Goal: Task Accomplishment & Management: Complete application form

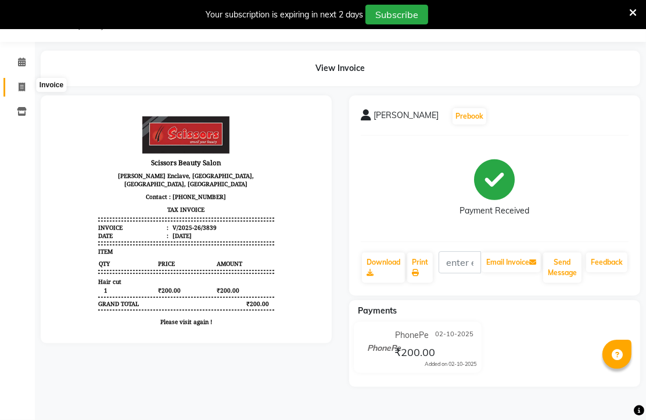
click at [22, 83] on icon at bounding box center [22, 87] width 6 height 9
select select "service"
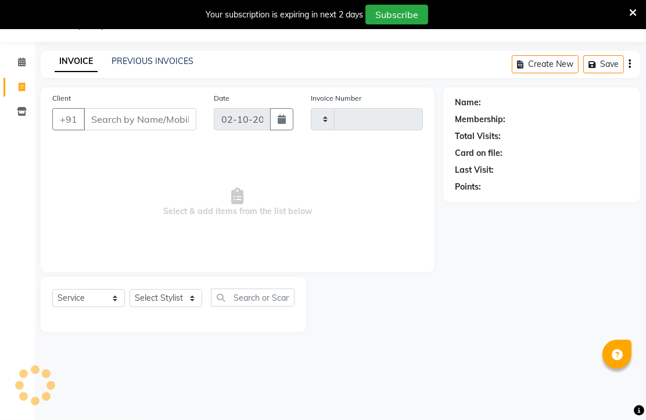
scroll to position [36, 0]
type input "3840"
select select "7057"
click at [176, 130] on input "Client" at bounding box center [140, 119] width 113 height 22
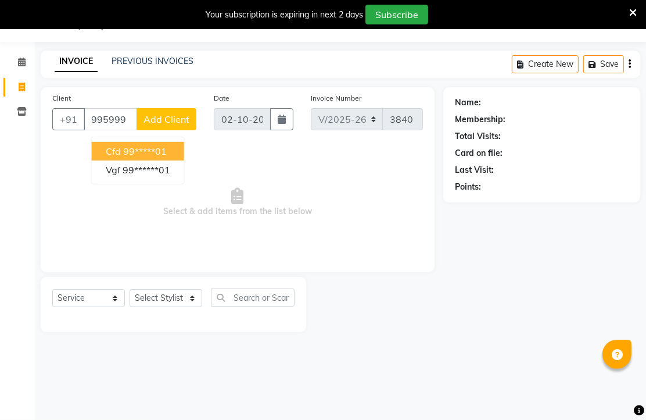
click at [167, 157] on ngb-highlight "99*****01" at bounding box center [145, 151] width 44 height 12
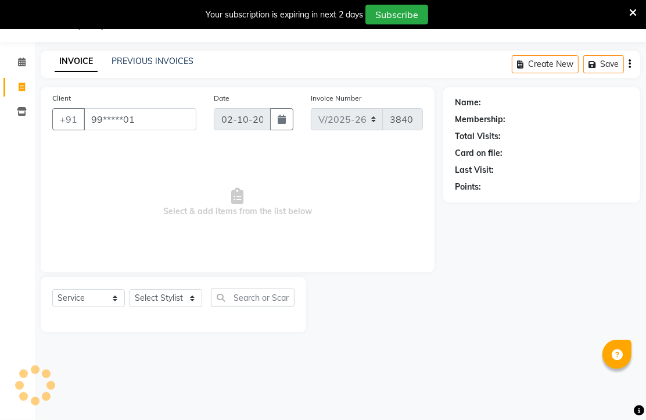
type input "99*****01"
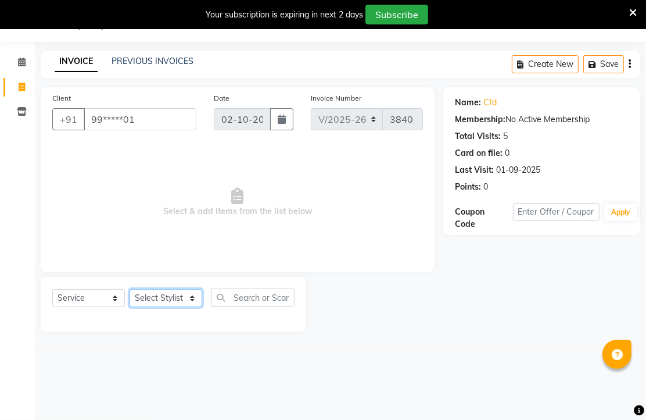
click at [162, 307] on select "Select Stylist Arman [PERSON_NAME] [PERSON_NAME] [PERSON_NAME] Sir Staff" at bounding box center [166, 298] width 73 height 18
select select "58456"
click at [134, 307] on select "Select Stylist Arman [PERSON_NAME] [PERSON_NAME] [PERSON_NAME] Sir Staff" at bounding box center [166, 298] width 73 height 18
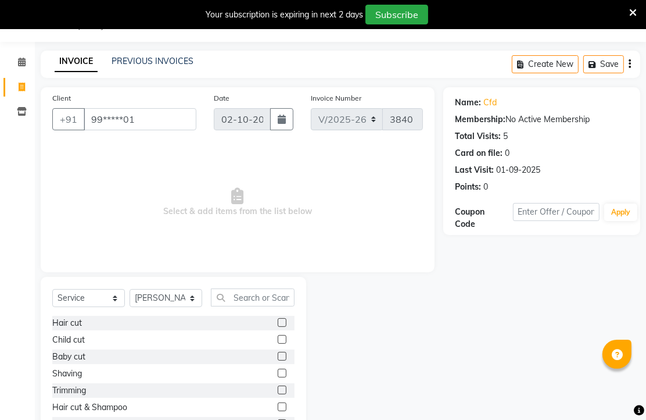
click at [278, 327] on label at bounding box center [282, 322] width 9 height 9
click at [278, 327] on input "checkbox" at bounding box center [282, 323] width 8 height 8
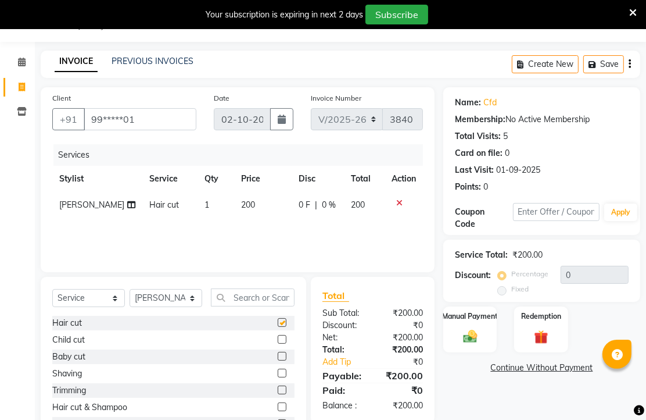
checkbox input "false"
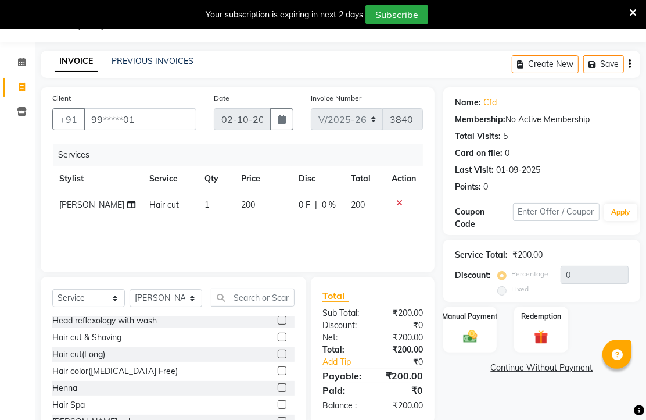
scroll to position [194, 0]
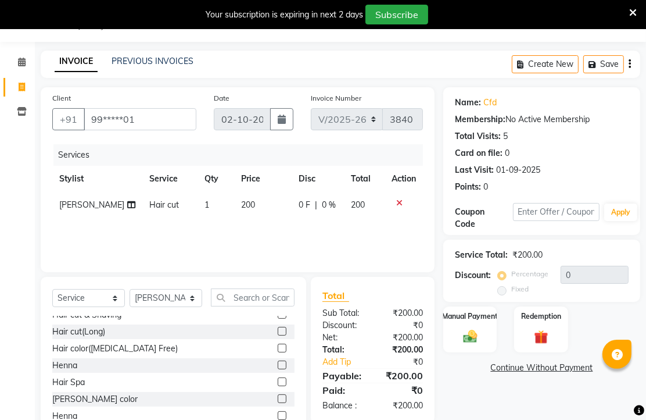
click at [278, 352] on label at bounding box center [282, 348] width 9 height 9
click at [278, 352] on input "checkbox" at bounding box center [282, 349] width 8 height 8
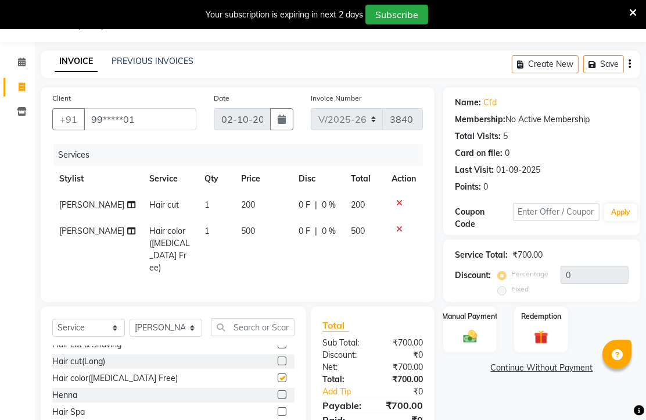
checkbox input "false"
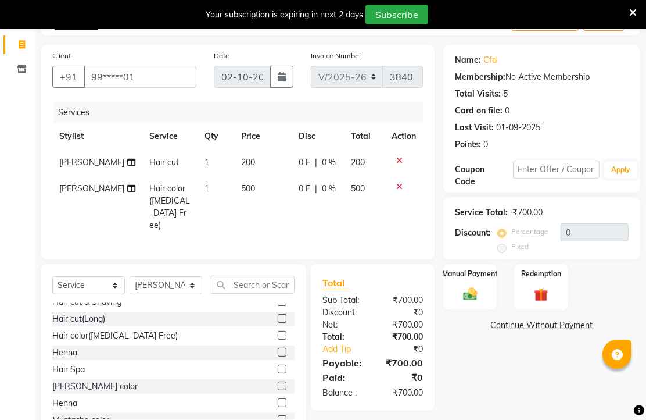
scroll to position [165, 0]
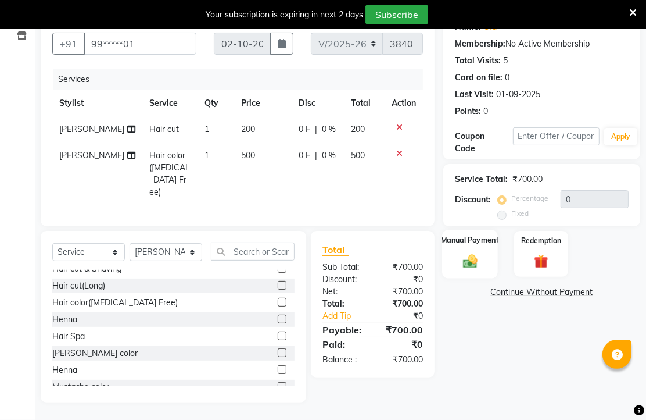
click at [470, 252] on img at bounding box center [471, 260] width 24 height 17
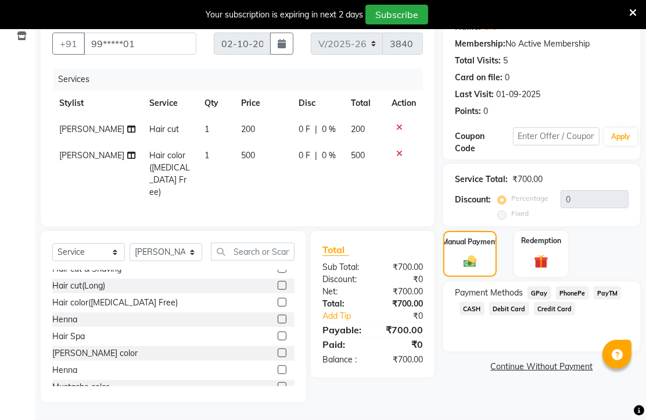
click at [583, 286] on span "PhonePe" at bounding box center [572, 292] width 33 height 13
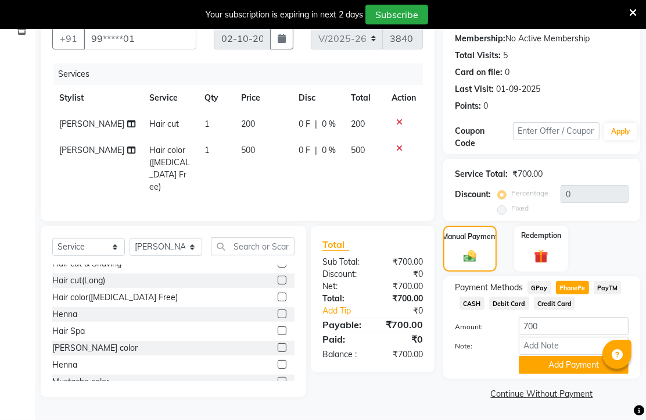
scroll to position [182, 0]
click at [567, 359] on button "Add Payment" at bounding box center [574, 365] width 110 height 18
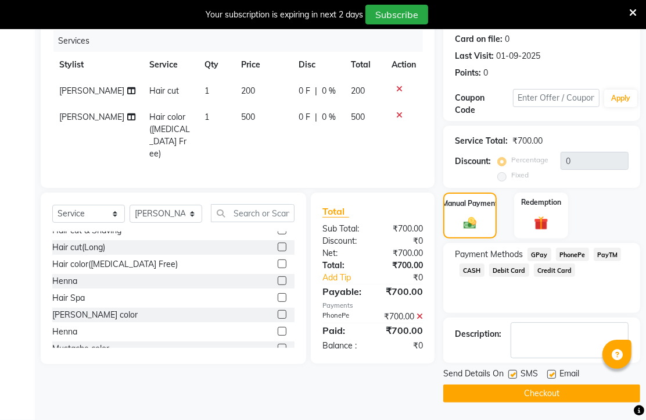
scroll to position [219, 0]
click at [556, 370] on label at bounding box center [552, 374] width 9 height 9
click at [555, 371] on input "checkbox" at bounding box center [552, 375] width 8 height 8
checkbox input "false"
click at [559, 384] on button "Checkout" at bounding box center [542, 393] width 197 height 18
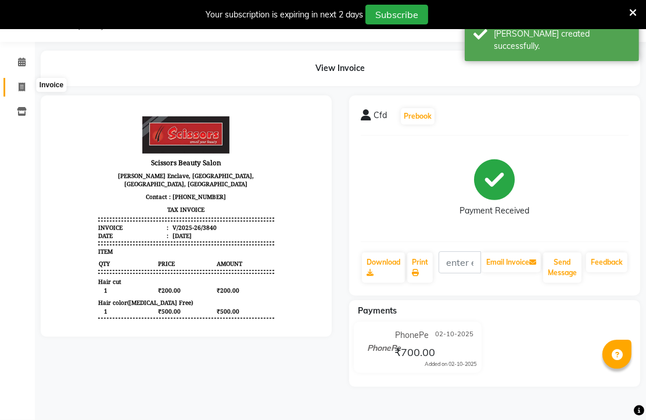
click at [20, 83] on icon at bounding box center [22, 87] width 6 height 9
select select "service"
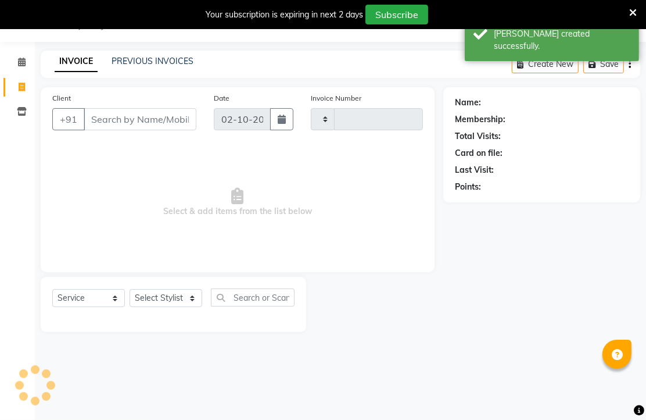
scroll to position [36, 0]
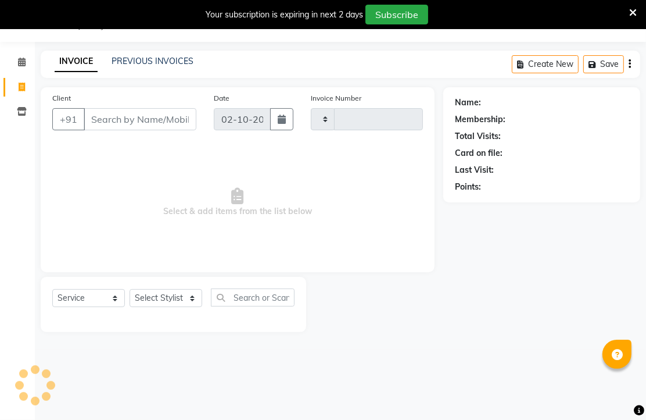
type input "3841"
select select "7057"
click at [143, 130] on input "Client" at bounding box center [140, 119] width 113 height 22
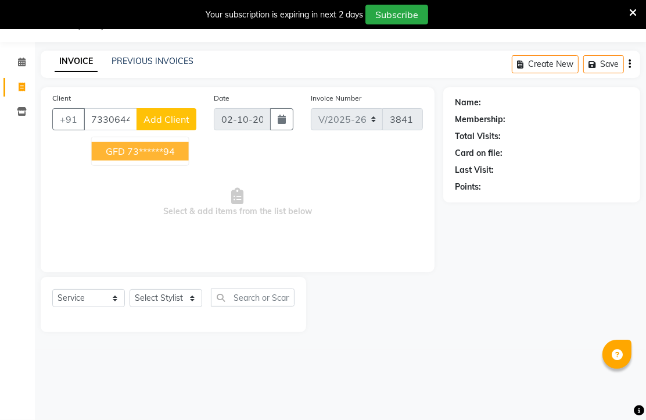
click at [144, 157] on ngb-highlight "73******94" at bounding box center [151, 151] width 48 height 12
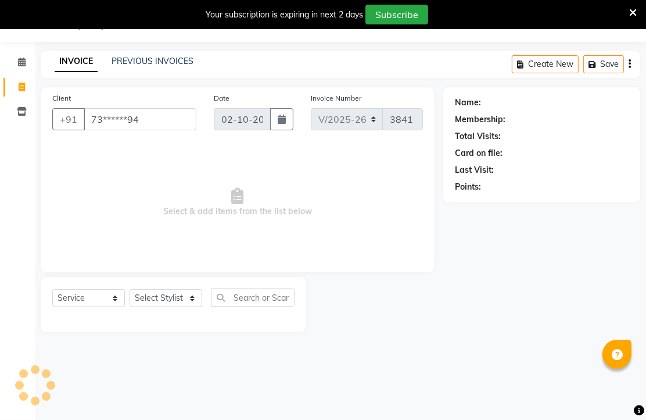
type input "73******94"
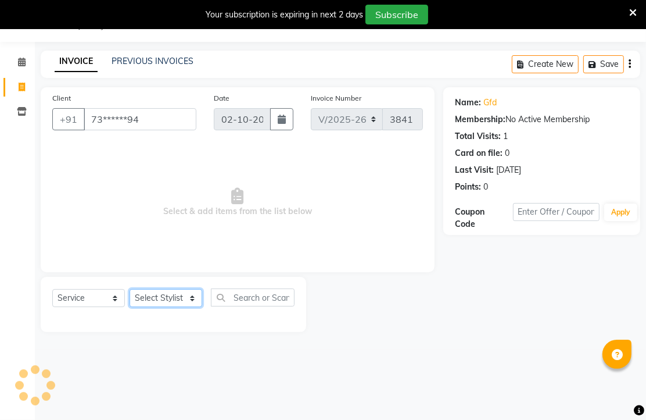
click at [158, 307] on select "Select Stylist Arman [PERSON_NAME] [PERSON_NAME] [PERSON_NAME] Sir Staff" at bounding box center [166, 298] width 73 height 18
select select "58456"
click at [134, 307] on select "Select Stylist Arman [PERSON_NAME] [PERSON_NAME] [PERSON_NAME] Sir Staff" at bounding box center [166, 298] width 73 height 18
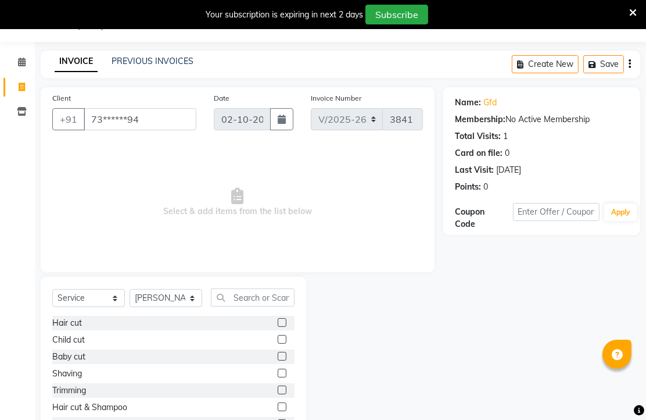
click at [278, 327] on label at bounding box center [282, 322] width 9 height 9
click at [278, 327] on input "checkbox" at bounding box center [282, 323] width 8 height 8
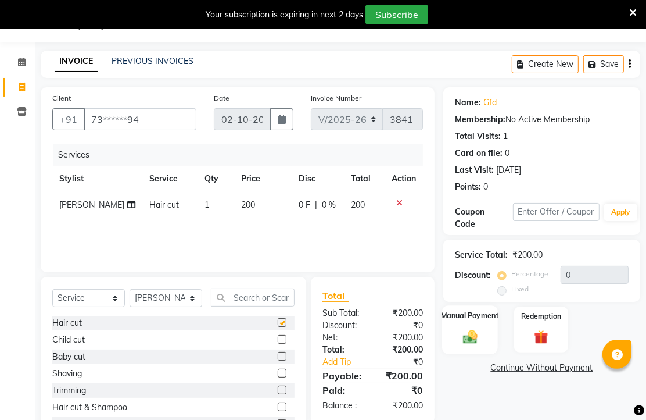
checkbox input "false"
click at [469, 345] on img at bounding box center [471, 336] width 24 height 17
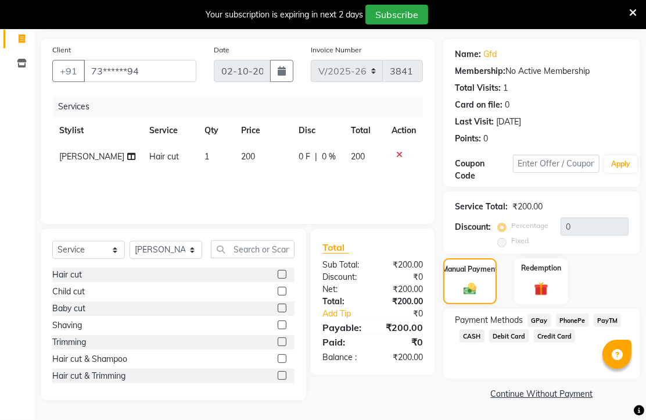
click at [485, 331] on span "CASH" at bounding box center [472, 335] width 25 height 13
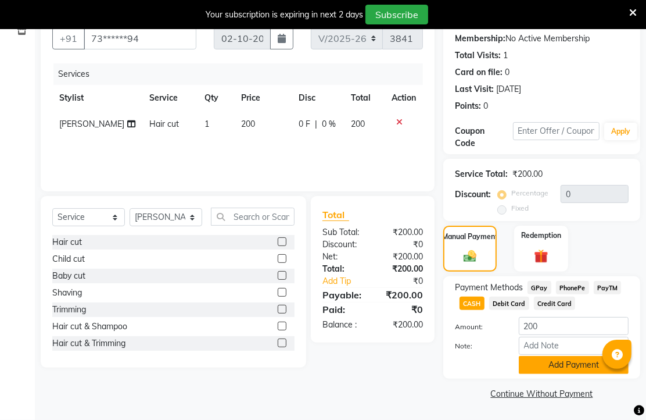
click at [550, 363] on button "Add Payment" at bounding box center [574, 365] width 110 height 18
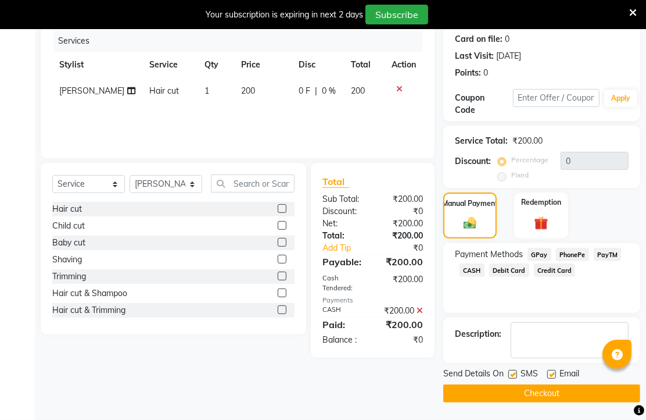
scroll to position [212, 0]
click at [556, 370] on label at bounding box center [552, 374] width 9 height 9
click at [555, 371] on input "checkbox" at bounding box center [552, 375] width 8 height 8
checkbox input "false"
click at [541, 384] on button "Checkout" at bounding box center [542, 393] width 197 height 18
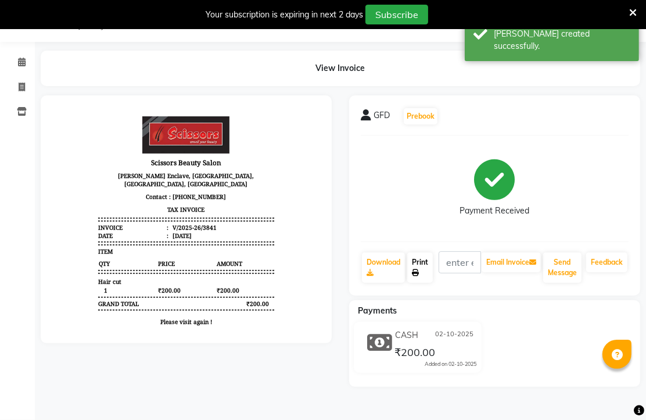
click at [420, 264] on link "Print" at bounding box center [420, 267] width 26 height 30
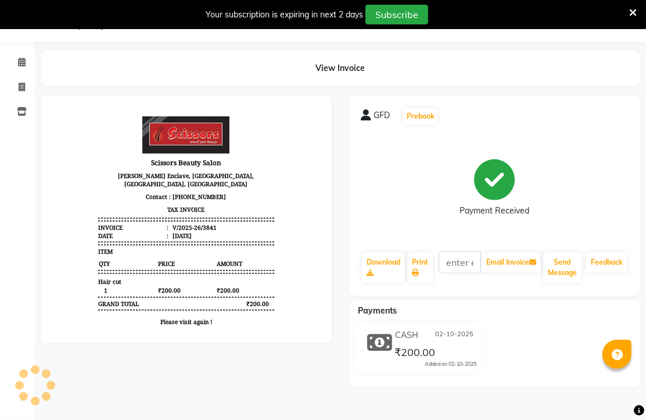
click at [18, 50] on li "Calendar" at bounding box center [17, 62] width 35 height 25
click at [23, 83] on icon at bounding box center [22, 87] width 6 height 9
select select "service"
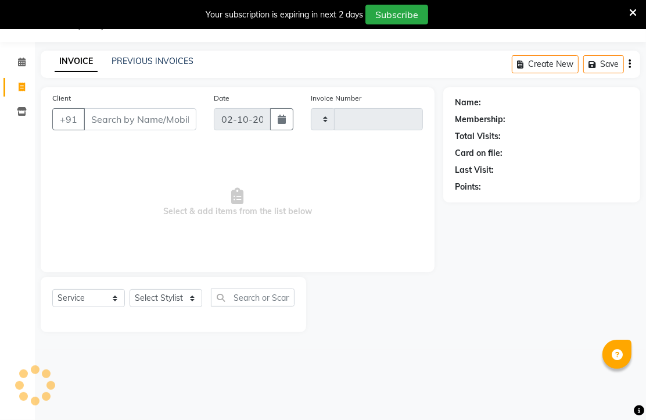
scroll to position [36, 0]
type input "3842"
select select "7057"
click at [149, 130] on input "Client" at bounding box center [140, 119] width 113 height 22
type input "7416436849"
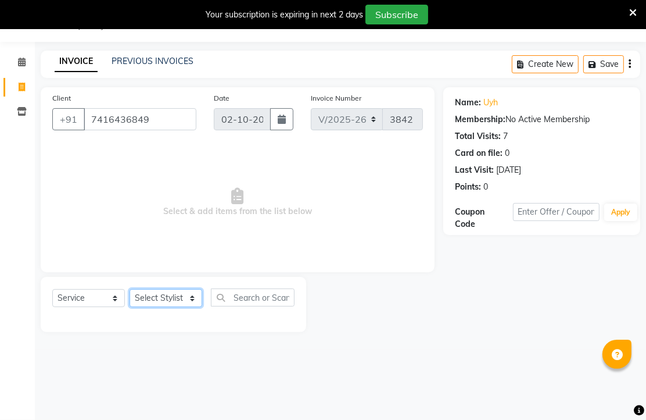
click at [144, 307] on select "Select Stylist Arman [PERSON_NAME] [PERSON_NAME] [PERSON_NAME] Sir Staff" at bounding box center [166, 298] width 73 height 18
select select "58456"
click at [134, 307] on select "Select Stylist Arman [PERSON_NAME] [PERSON_NAME] [PERSON_NAME] Sir Staff" at bounding box center [166, 298] width 73 height 18
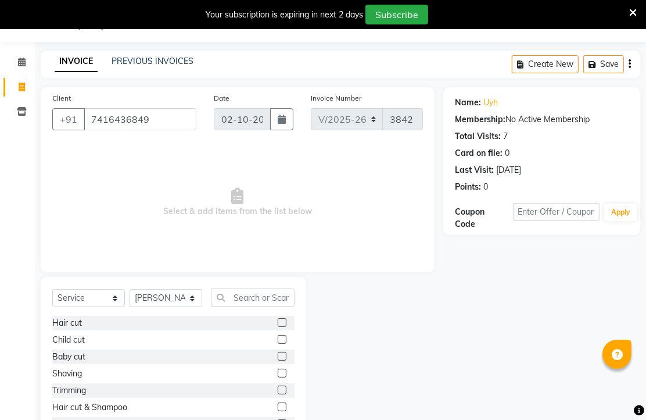
click at [278, 327] on label at bounding box center [282, 322] width 9 height 9
click at [278, 327] on input "checkbox" at bounding box center [282, 323] width 8 height 8
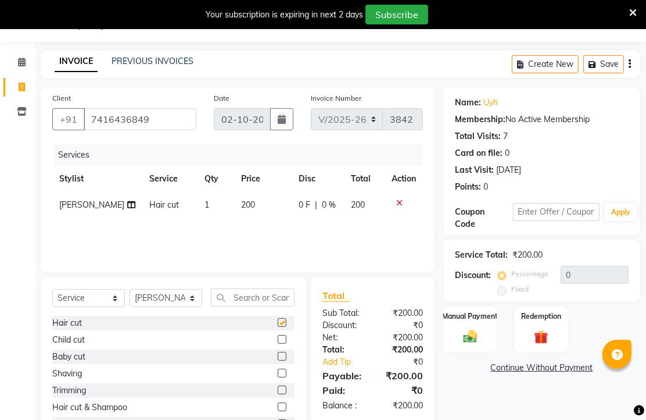
checkbox input "false"
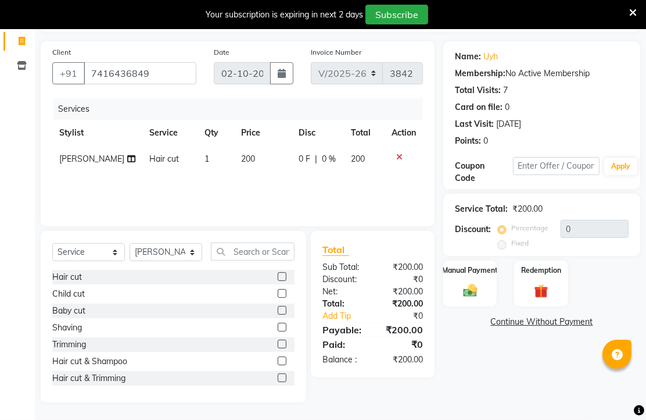
scroll to position [128, 0]
click at [469, 288] on img at bounding box center [471, 290] width 24 height 17
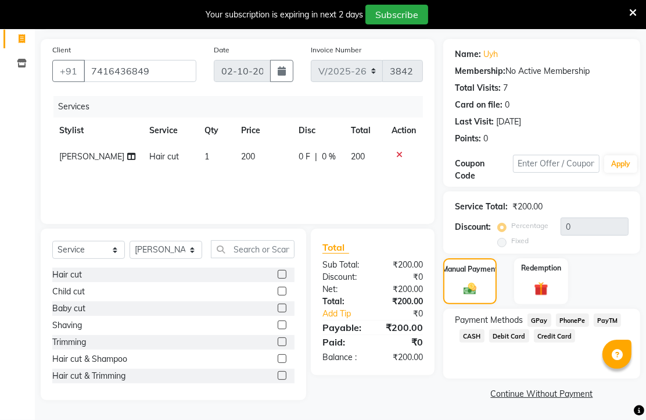
click at [485, 334] on span "CASH" at bounding box center [472, 335] width 25 height 13
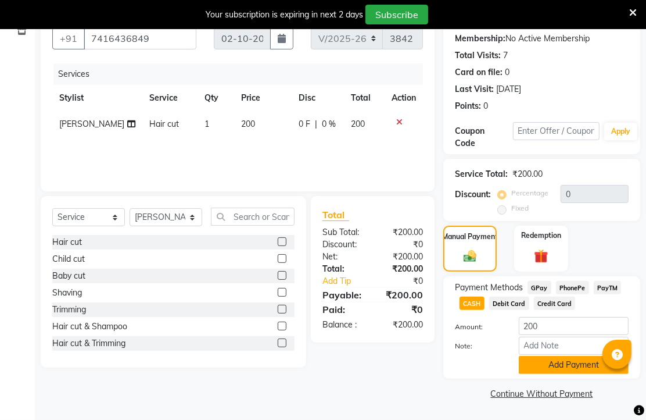
click at [544, 358] on button "Add Payment" at bounding box center [574, 365] width 110 height 18
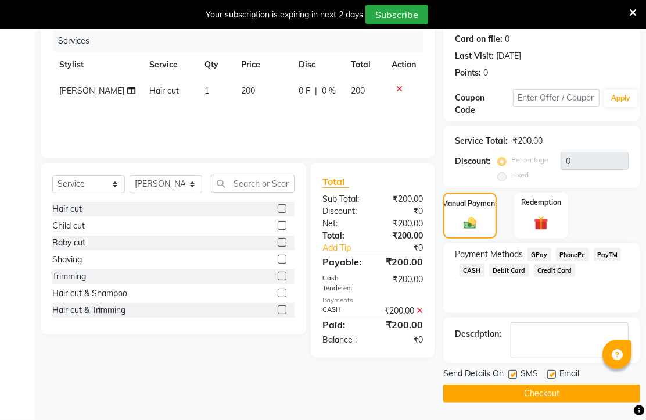
scroll to position [212, 0]
click at [556, 370] on label at bounding box center [552, 374] width 9 height 9
click at [555, 371] on input "checkbox" at bounding box center [552, 375] width 8 height 8
checkbox input "false"
click at [535, 391] on button "Checkout" at bounding box center [542, 393] width 197 height 18
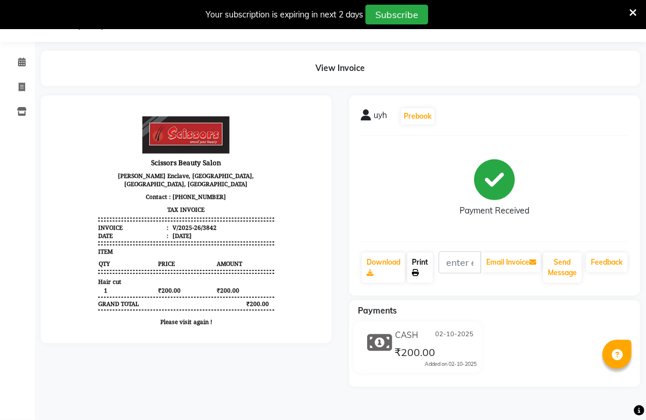
click at [429, 260] on link "Print" at bounding box center [420, 267] width 26 height 30
